Goal: Transaction & Acquisition: Purchase product/service

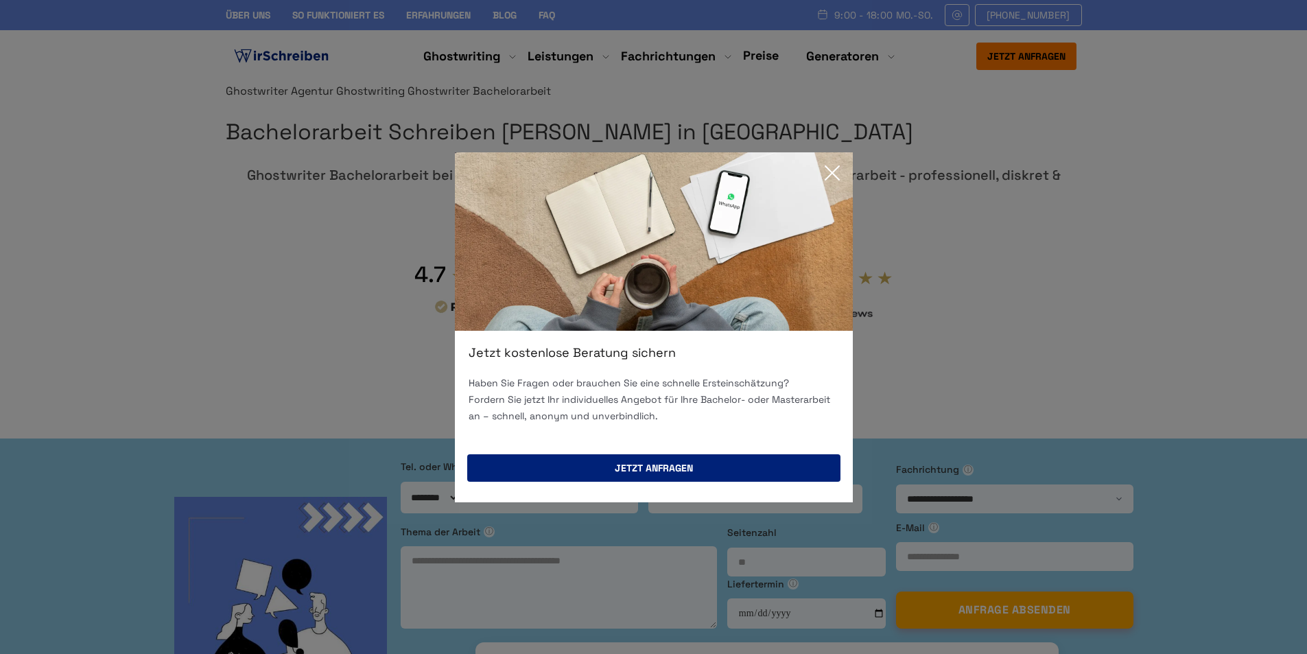
click at [657, 463] on button "Jetzt anfragen" at bounding box center [653, 467] width 373 height 27
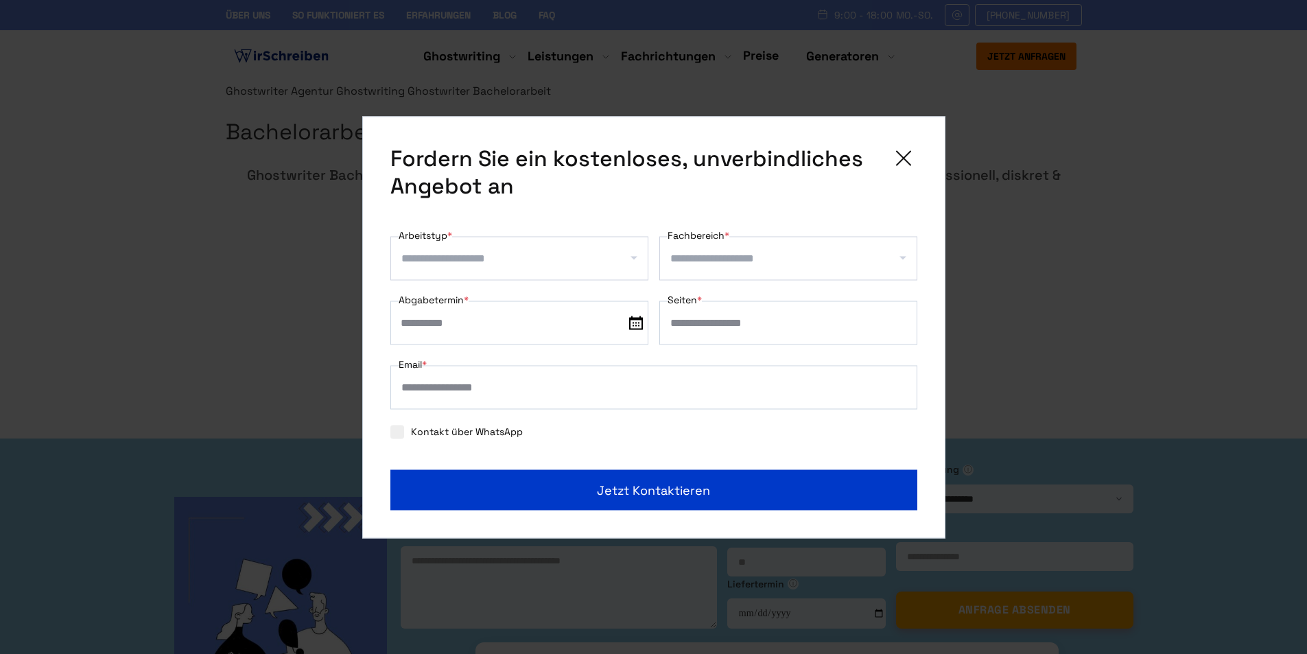
click at [911, 154] on icon at bounding box center [903, 157] width 27 height 27
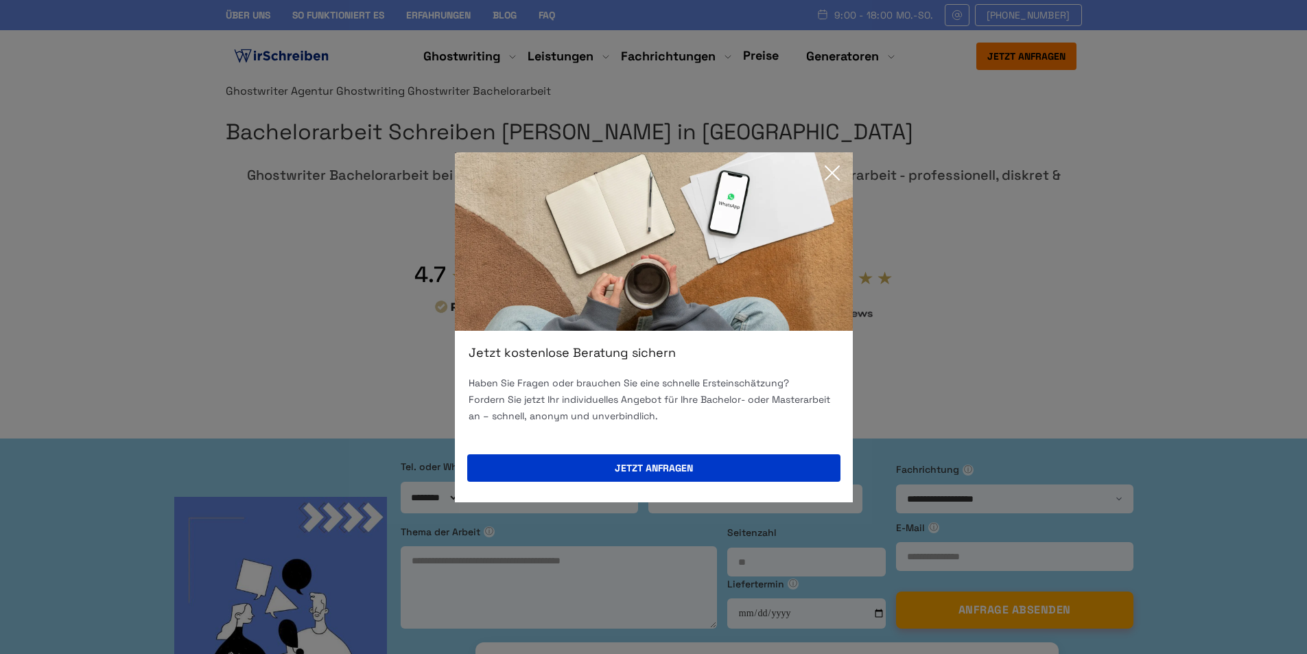
click at [832, 169] on icon at bounding box center [832, 172] width 27 height 27
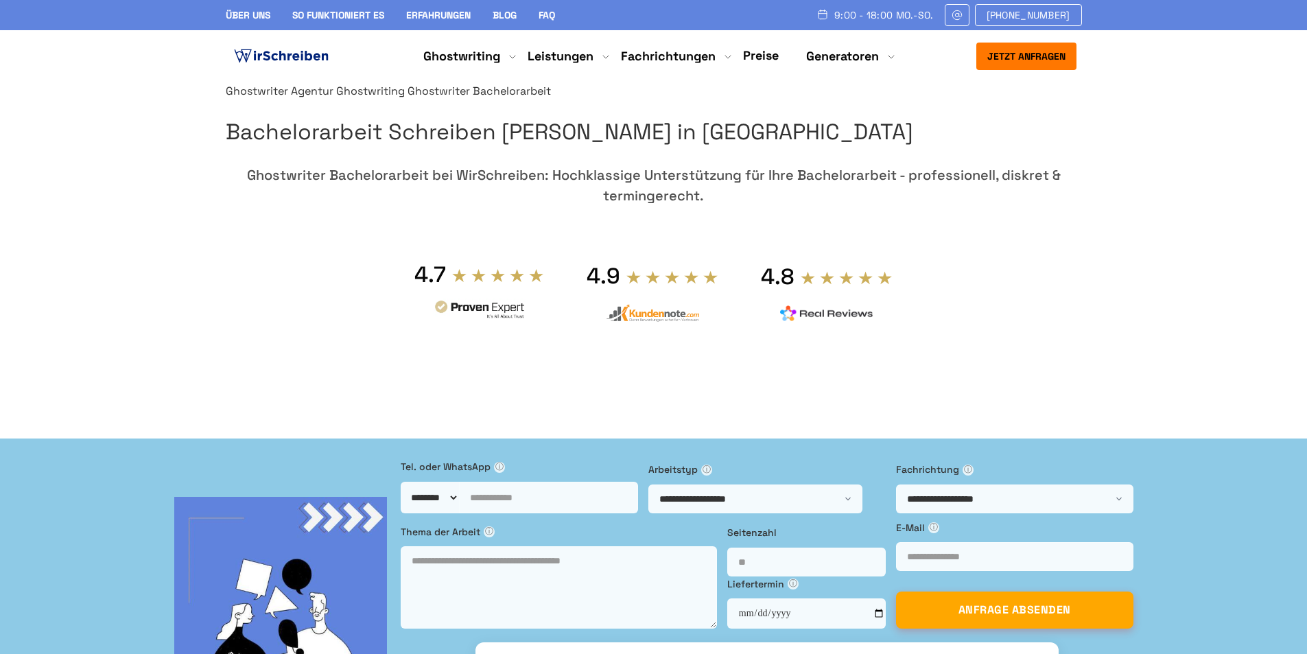
click at [767, 56] on link "Preise" at bounding box center [761, 55] width 36 height 16
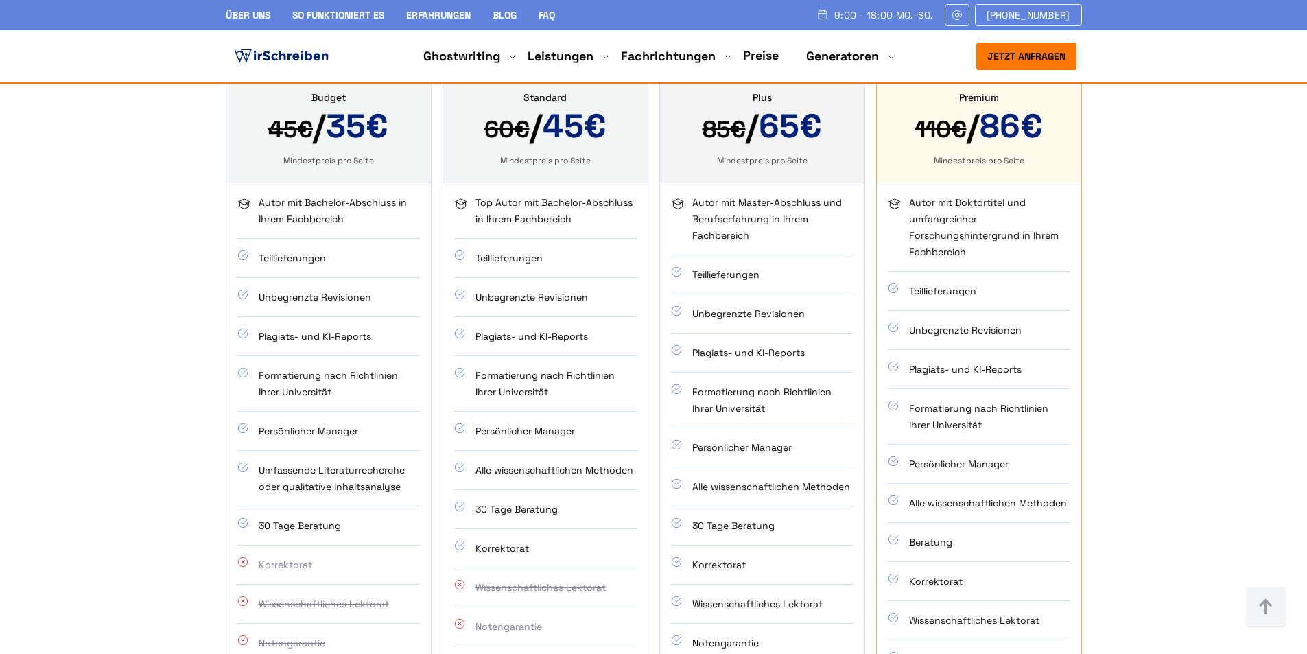
scroll to position [1029, 0]
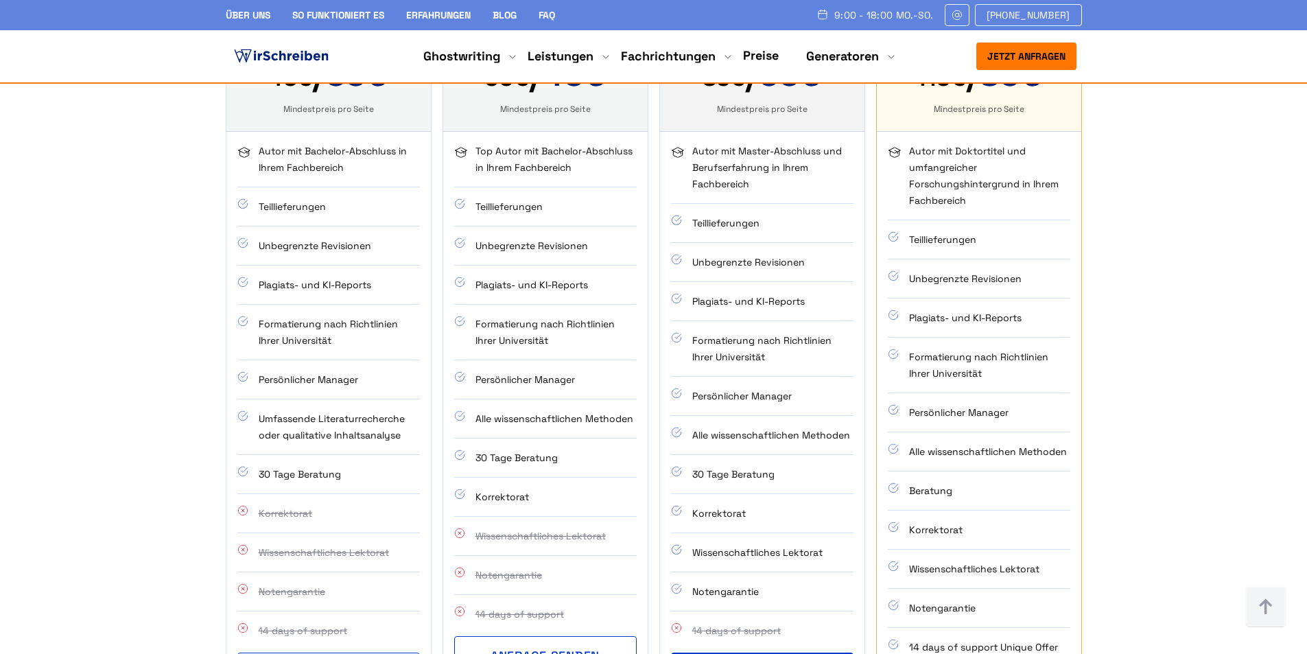
click at [222, 231] on div "Ghostwriting Preise - Unsere transparente Kostenübersicht Unsere Preisübersicht…" at bounding box center [654, 255] width 878 height 931
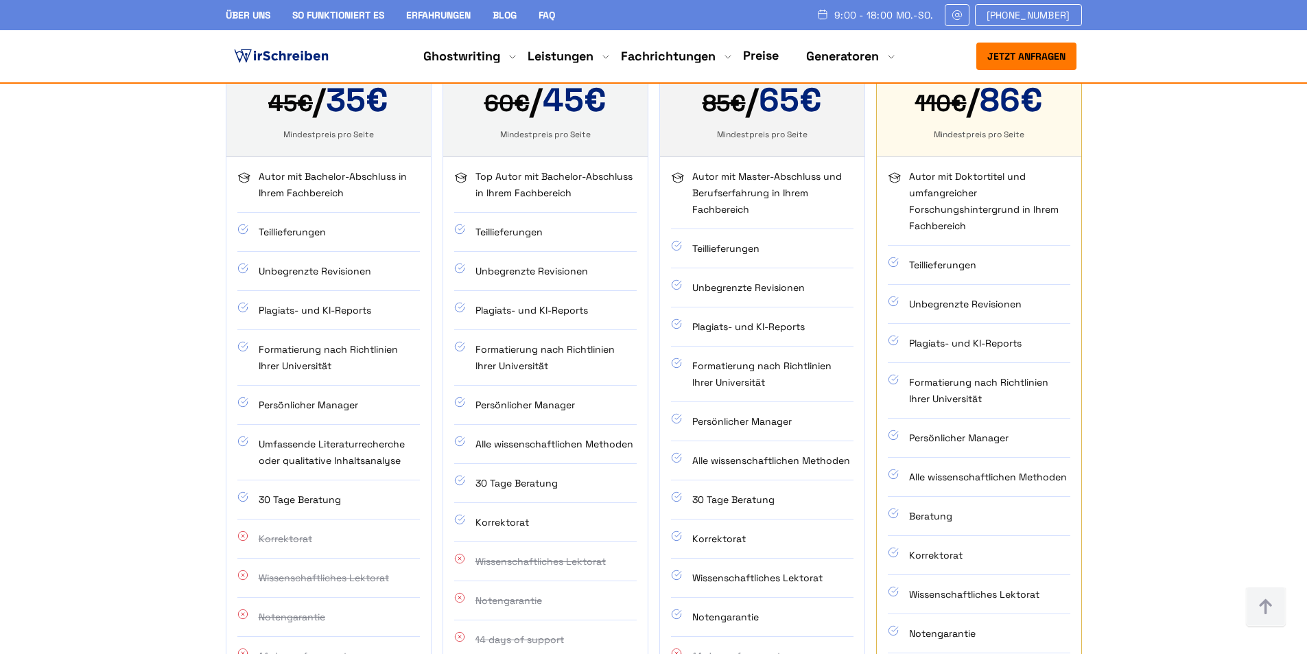
scroll to position [961, 0]
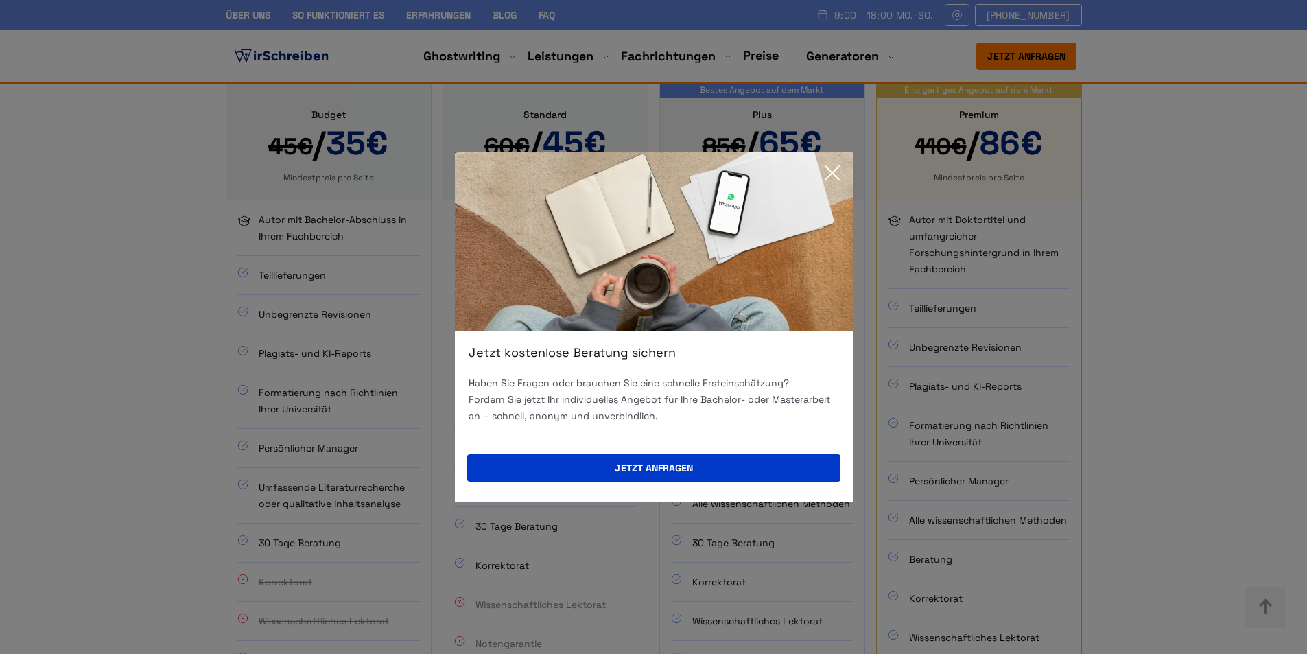
click at [830, 173] on icon at bounding box center [832, 172] width 27 height 27
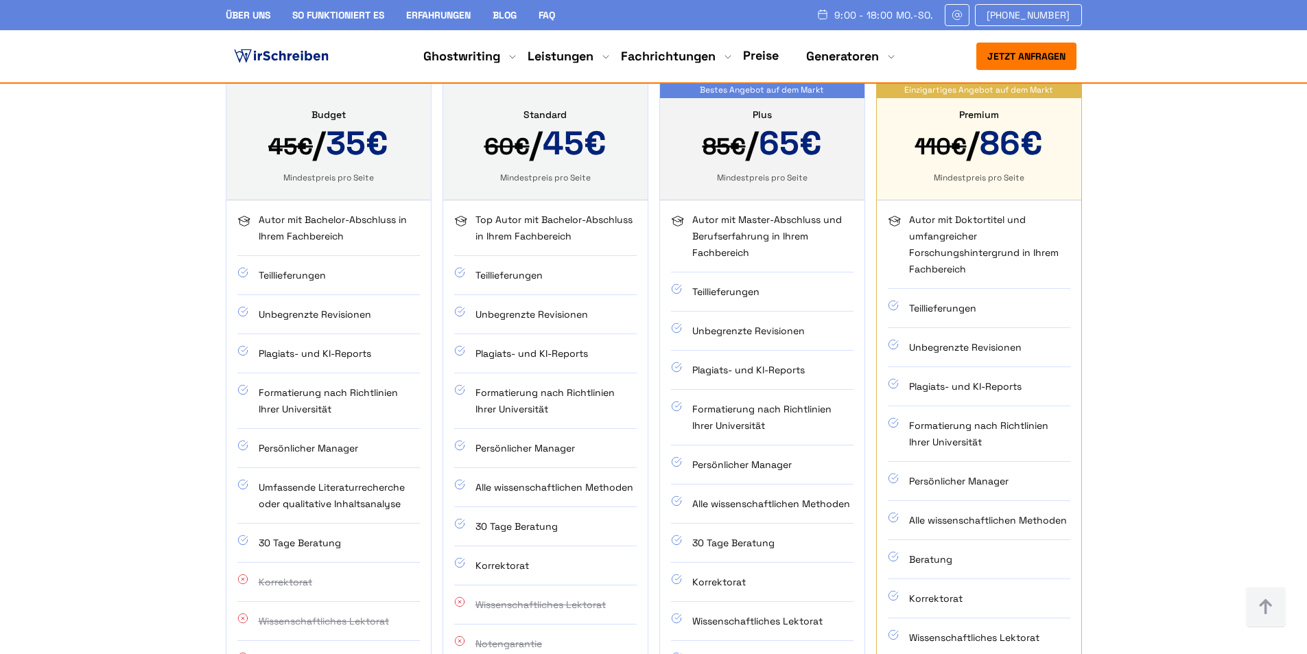
click at [753, 272] on li "Teillieferungen" at bounding box center [762, 291] width 183 height 39
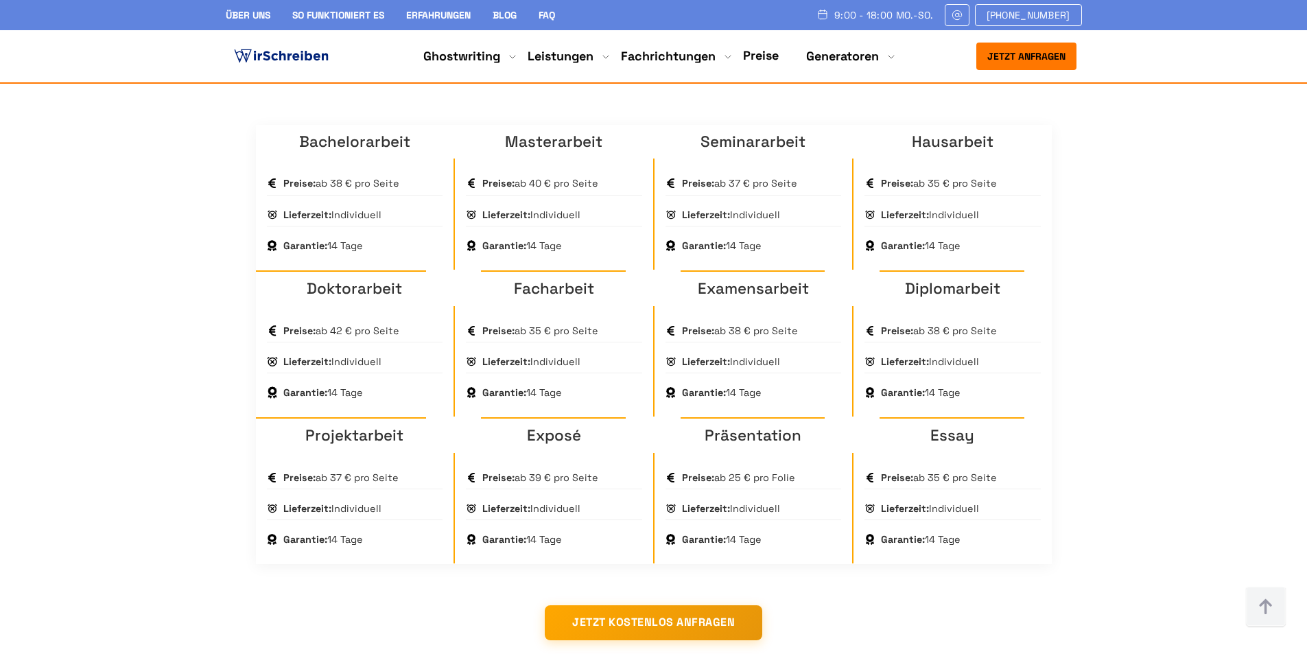
scroll to position [1784, 0]
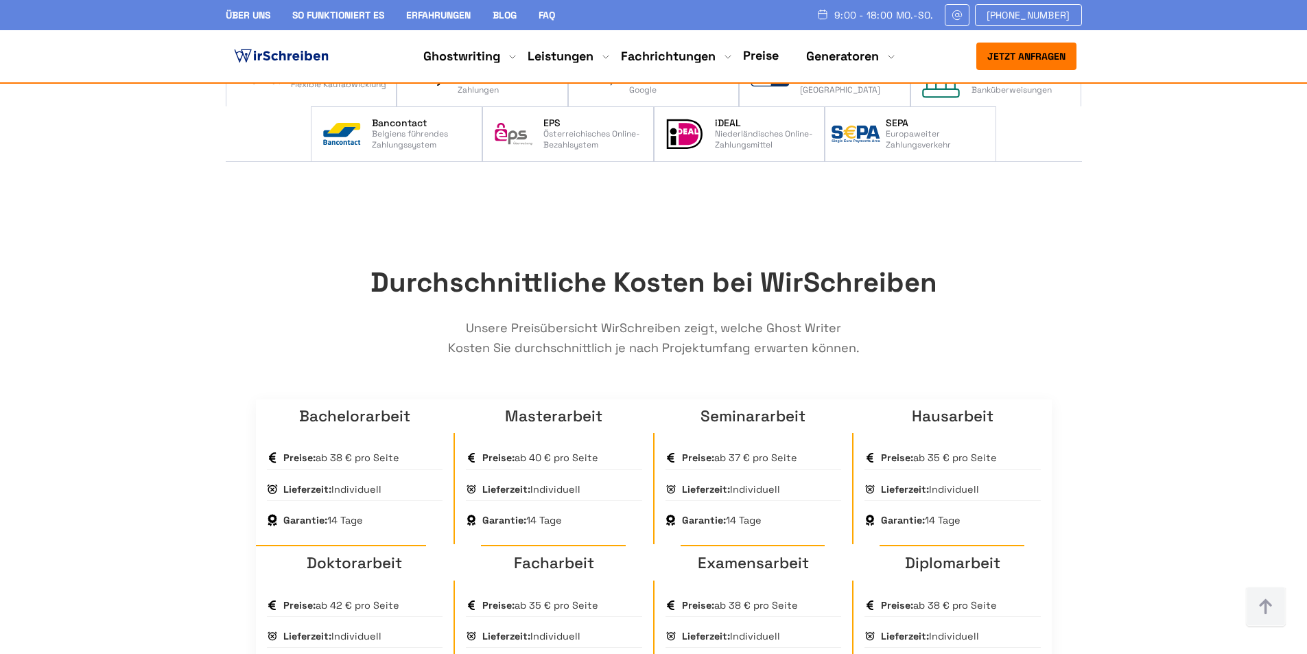
click at [360, 447] on div "Preise: ab 38 € pro Seite" at bounding box center [355, 458] width 176 height 23
click at [354, 406] on link "Bachelorarbeit" at bounding box center [354, 416] width 111 height 20
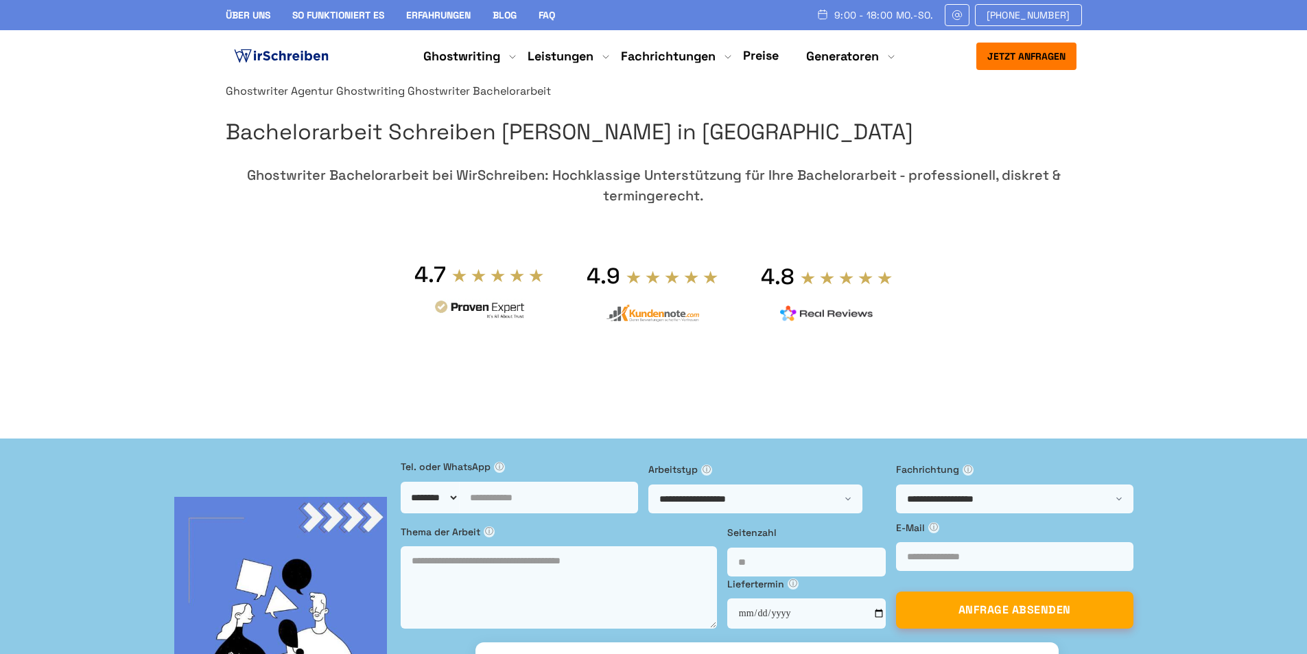
scroll to position [137, 0]
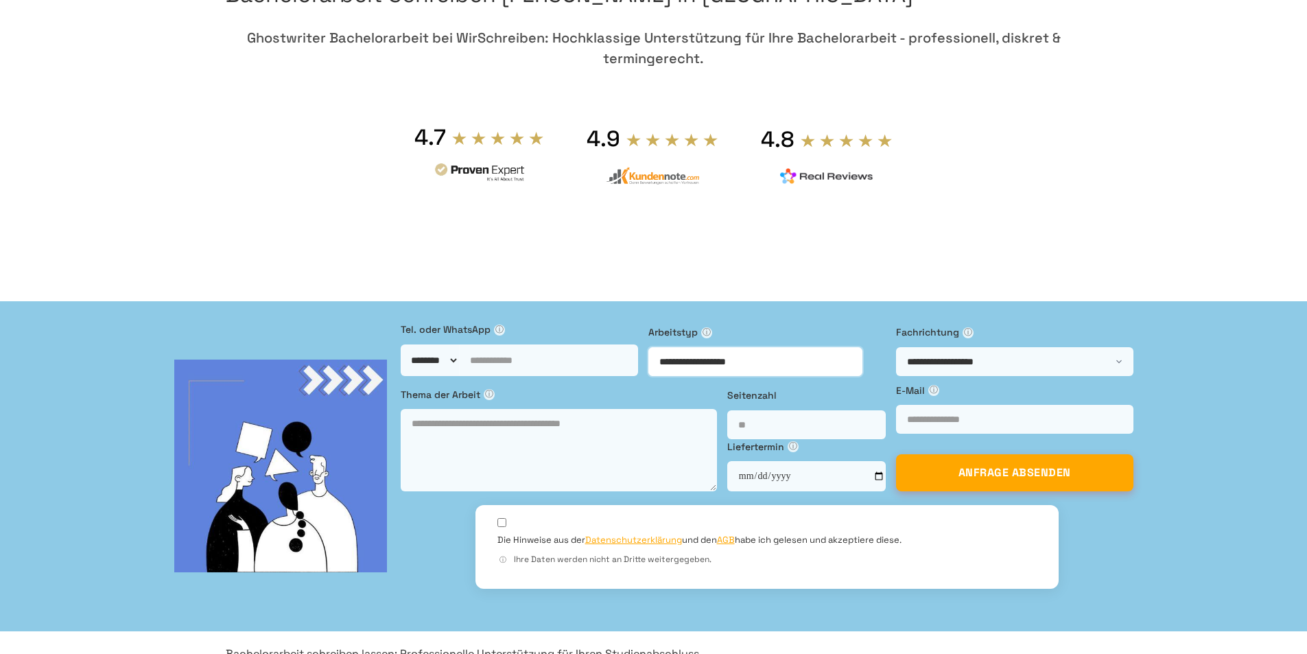
click at [705, 347] on select "**********" at bounding box center [755, 361] width 214 height 29
click at [703, 347] on select "**********" at bounding box center [755, 361] width 214 height 29
click at [896, 349] on select "**********" at bounding box center [1014, 361] width 237 height 29
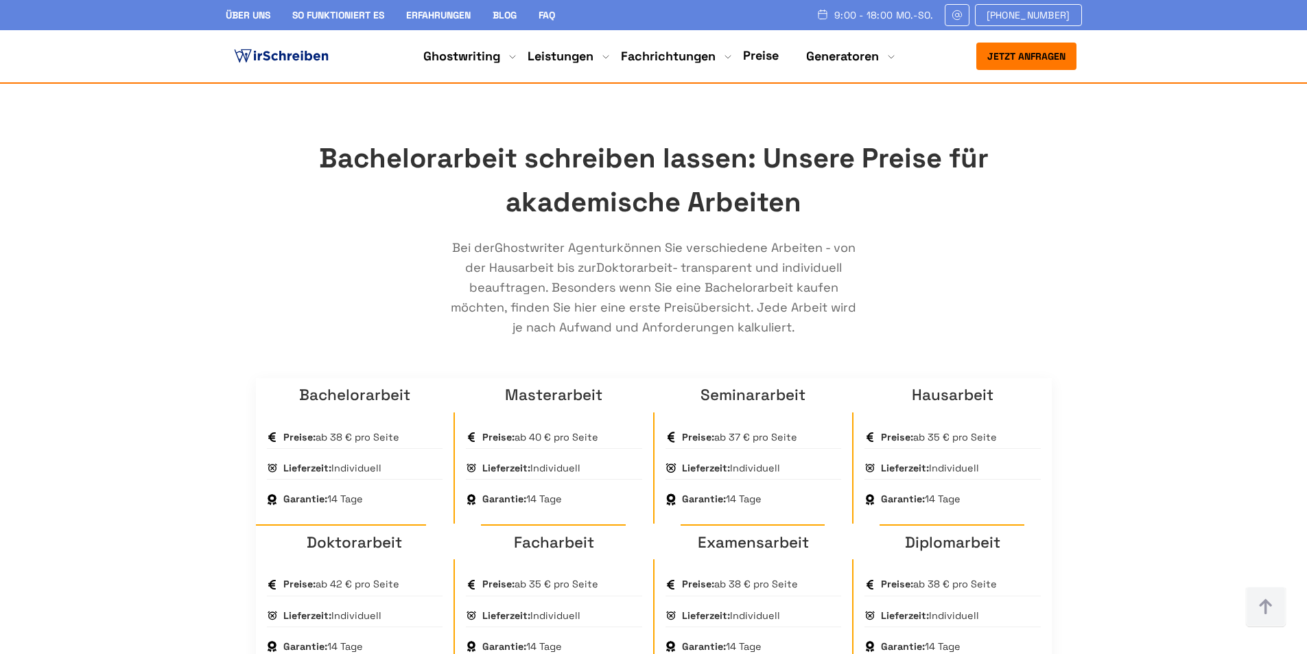
scroll to position [961, 0]
